Goal: Task Accomplishment & Management: Manage account settings

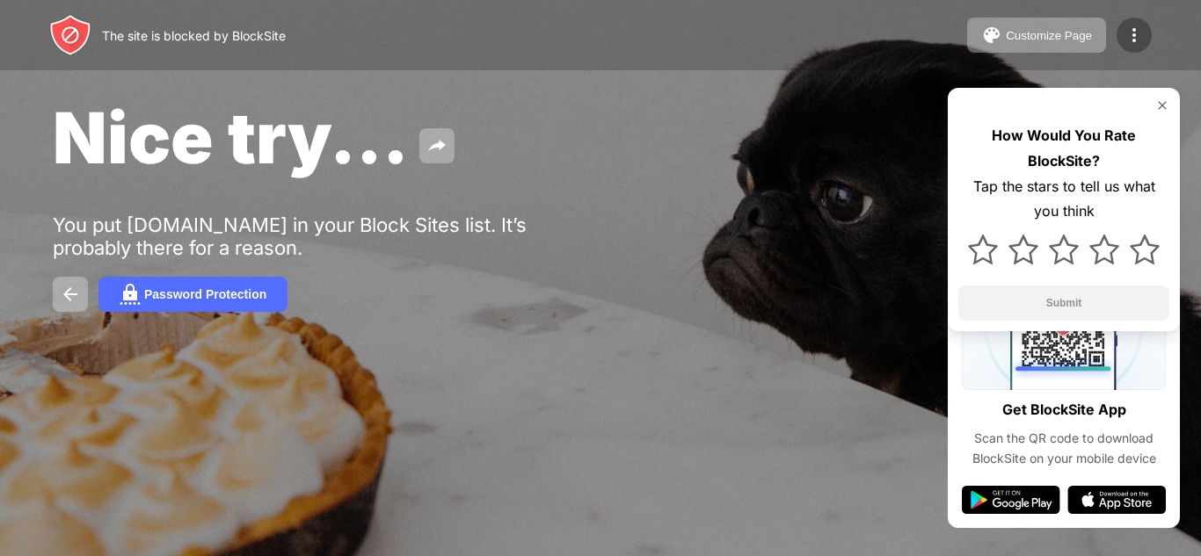
click at [1136, 40] on img at bounding box center [1133, 35] width 21 height 21
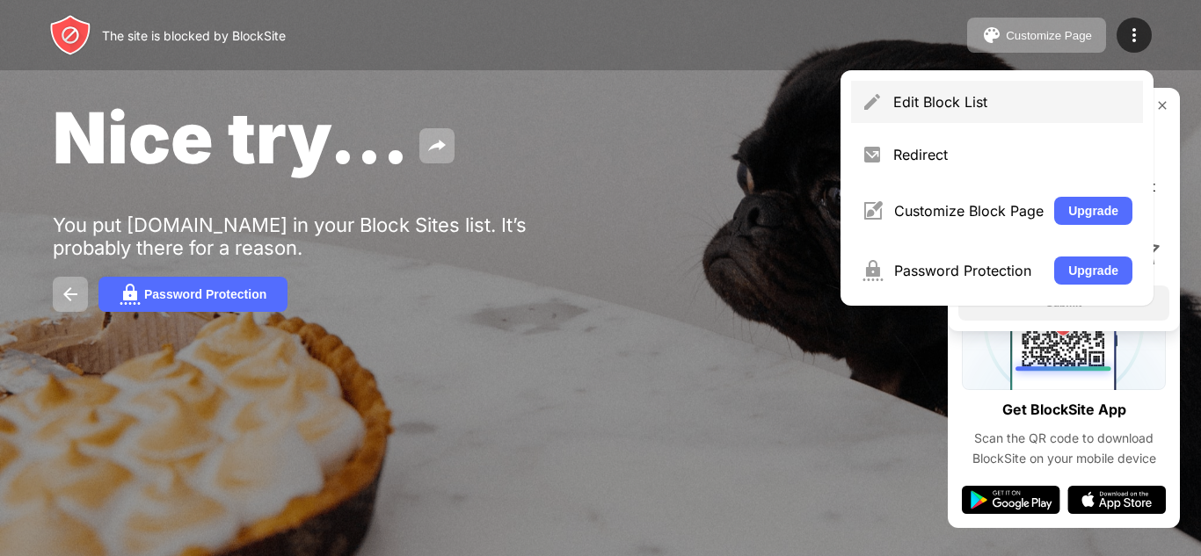
click at [1060, 99] on div "Edit Block List" at bounding box center [1012, 102] width 239 height 18
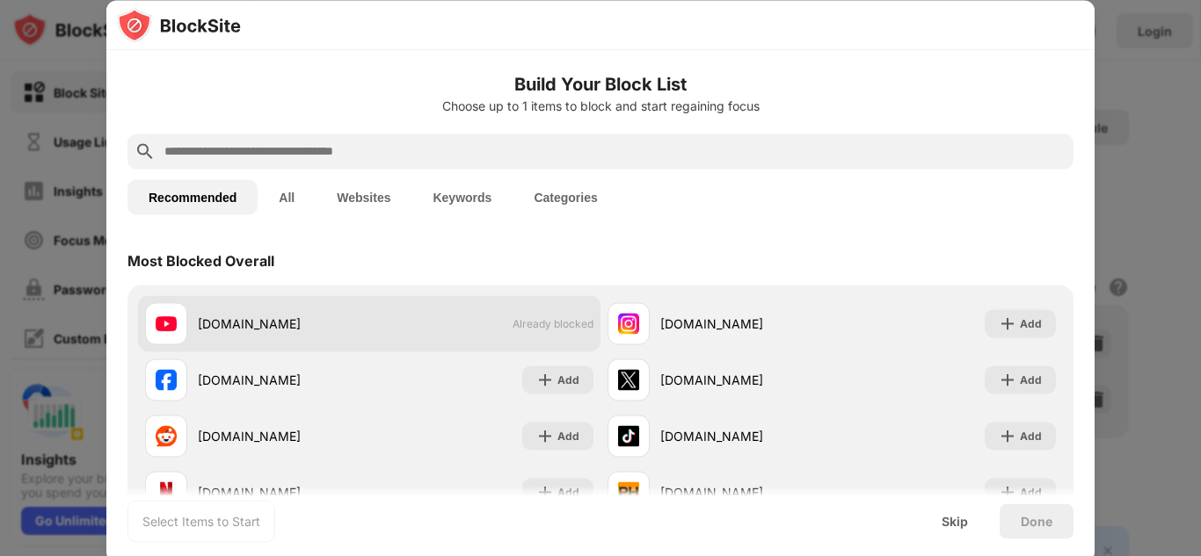
click at [558, 331] on div "[DOMAIN_NAME] Already blocked" at bounding box center [369, 323] width 462 height 56
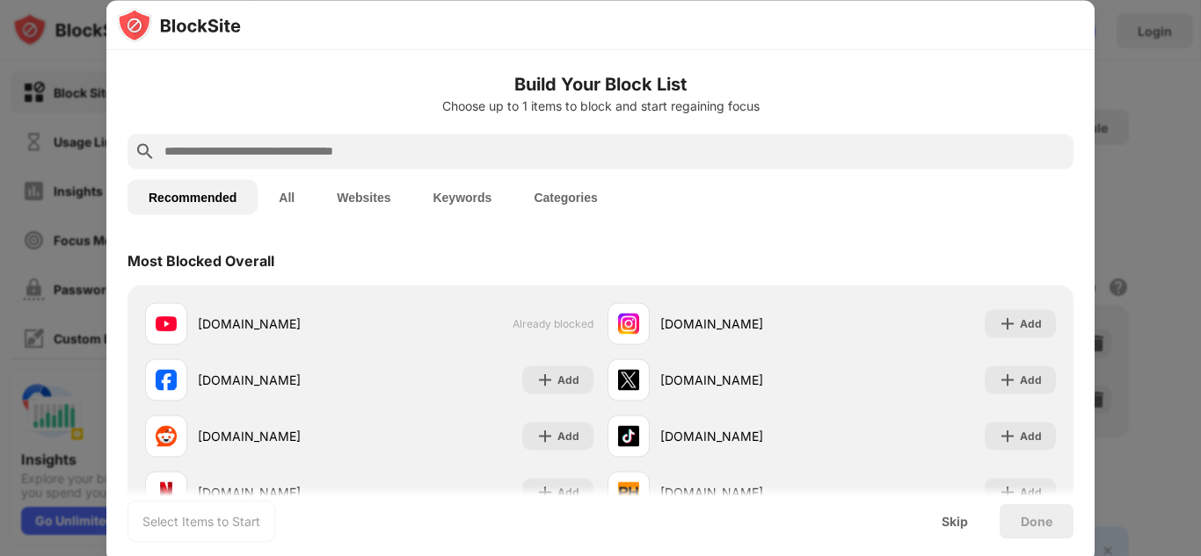
click at [273, 194] on button "All" at bounding box center [287, 196] width 58 height 35
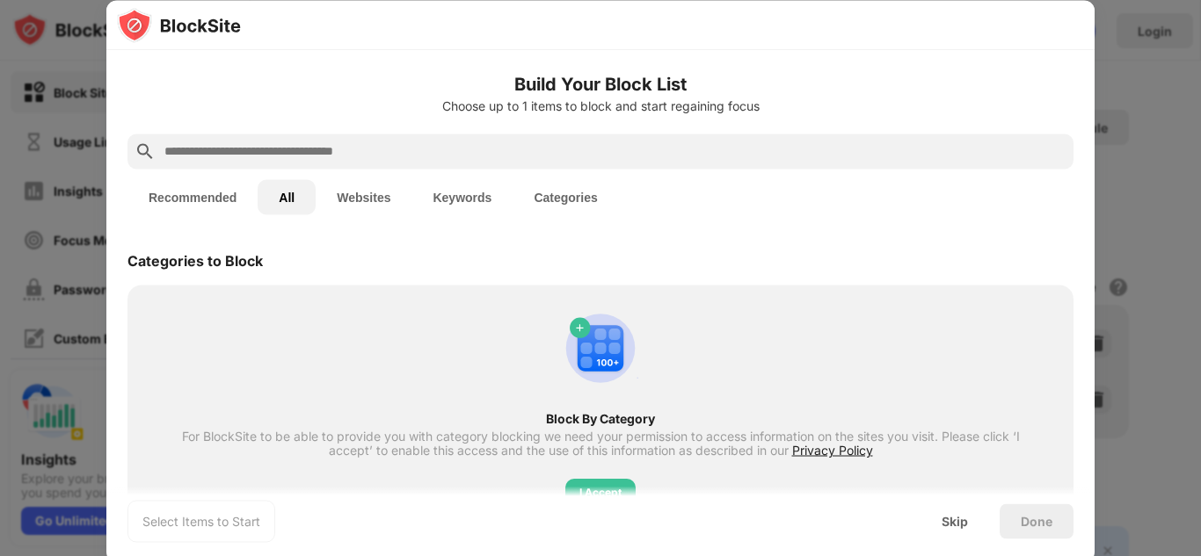
drag, startPoint x: 345, startPoint y: 178, endPoint x: 387, endPoint y: 243, distance: 77.8
click at [375, 201] on button "Websites" at bounding box center [364, 196] width 96 height 35
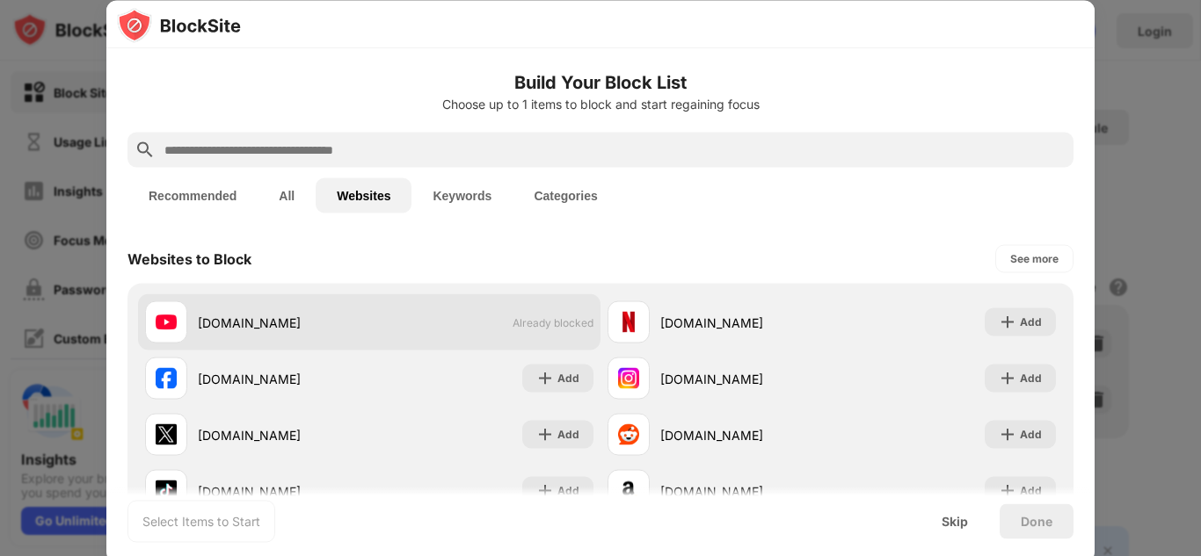
click at [529, 329] on span "Already blocked" at bounding box center [552, 322] width 81 height 13
click at [511, 339] on div "[DOMAIN_NAME] Already blocked" at bounding box center [369, 322] width 462 height 56
click at [180, 299] on div "[DOMAIN_NAME] Already blocked" at bounding box center [369, 322] width 462 height 56
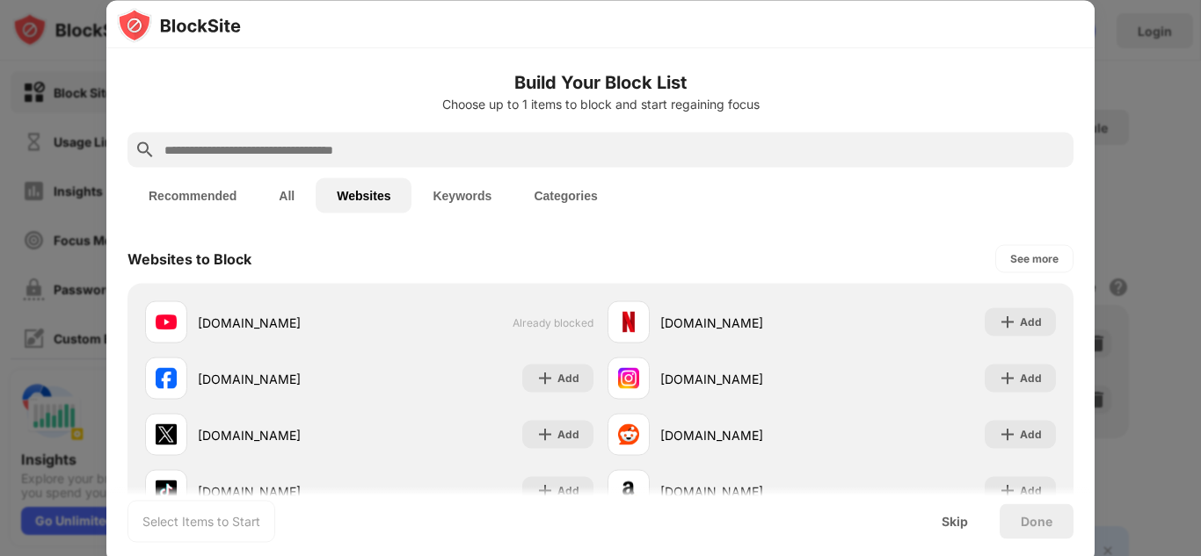
click at [1140, 50] on div at bounding box center [600, 278] width 1201 height 556
click at [953, 533] on div "Skip" at bounding box center [954, 521] width 69 height 35
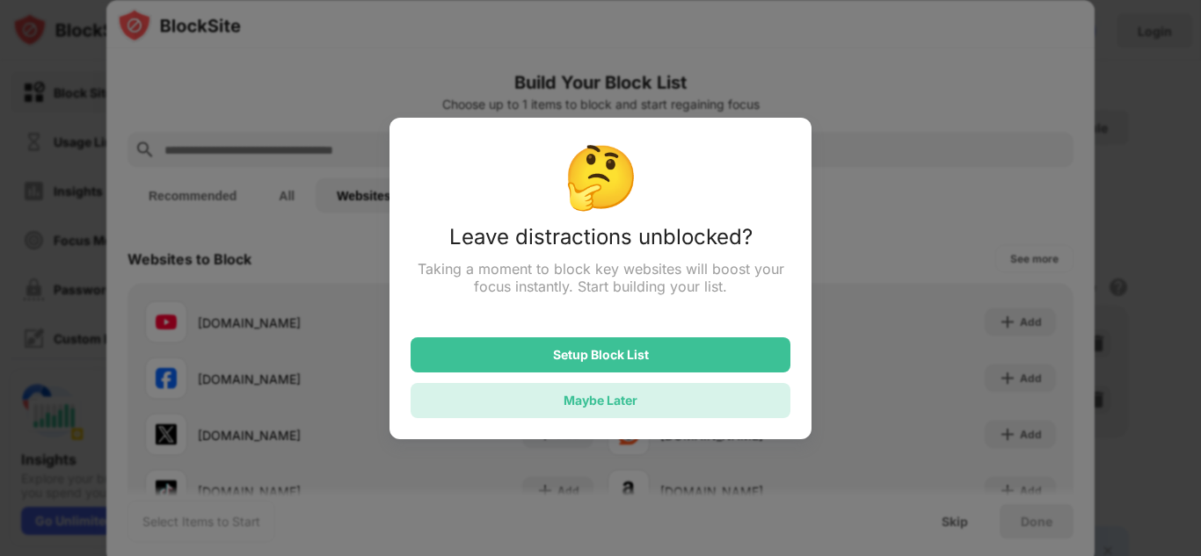
click at [649, 397] on div "Maybe Later" at bounding box center [601, 400] width 380 height 35
